Goal: Information Seeking & Learning: Learn about a topic

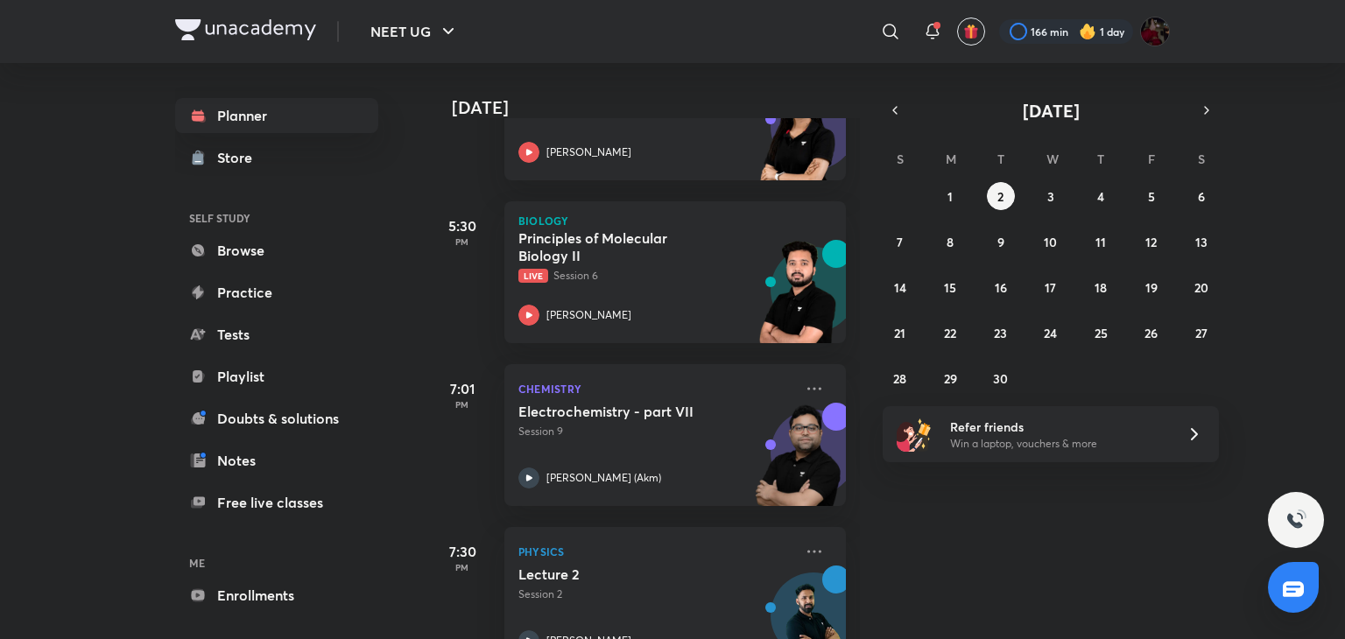
scroll to position [2623, 0]
click at [524, 309] on icon at bounding box center [529, 316] width 21 height 21
